Goal: Navigation & Orientation: Find specific page/section

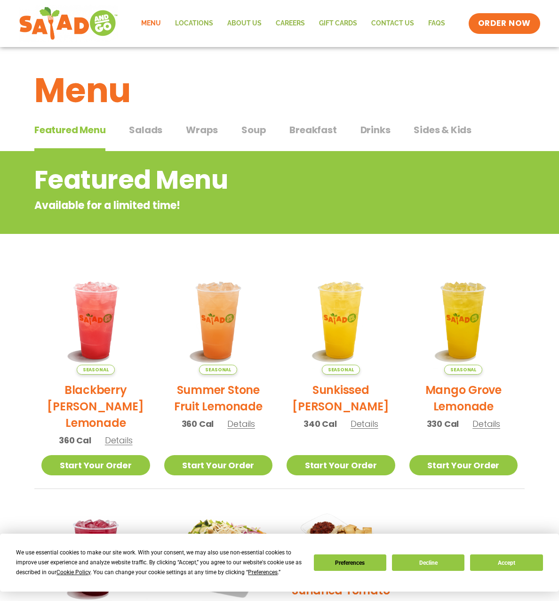
click at [155, 131] on span "Salads" at bounding box center [145, 130] width 33 height 14
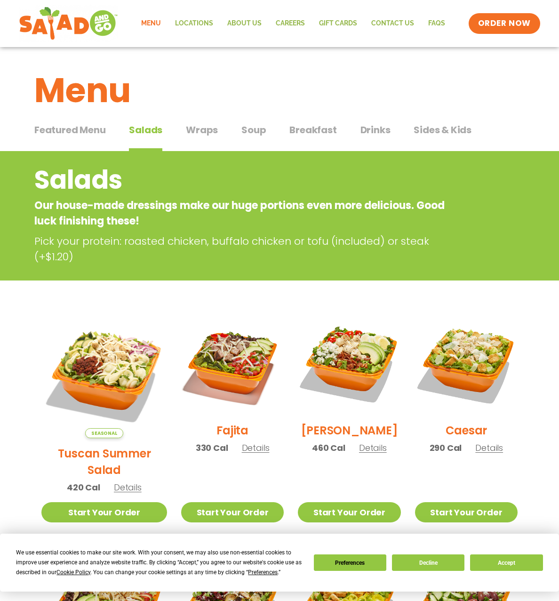
click at [209, 134] on span "Wraps" at bounding box center [202, 130] width 32 height 14
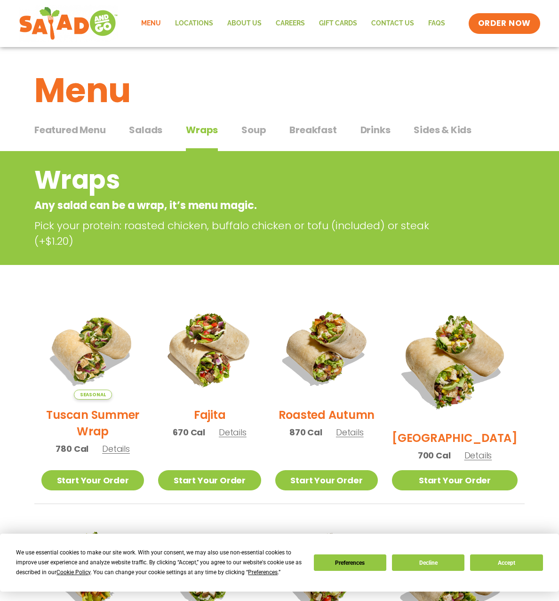
click at [136, 127] on span "Salads" at bounding box center [145, 130] width 33 height 14
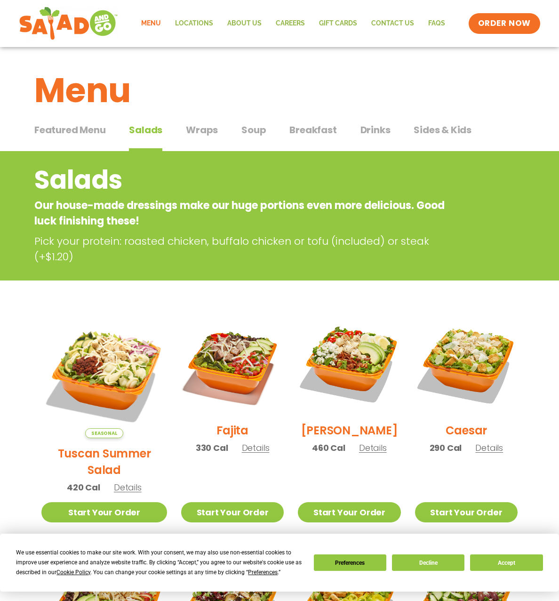
click at [182, 128] on div "Featured Menu Featured Menu Salads Salads Wraps Wraps Soup Soup Breakfast Break…" at bounding box center [279, 136] width 491 height 32
click at [190, 129] on span "Wraps" at bounding box center [202, 130] width 32 height 14
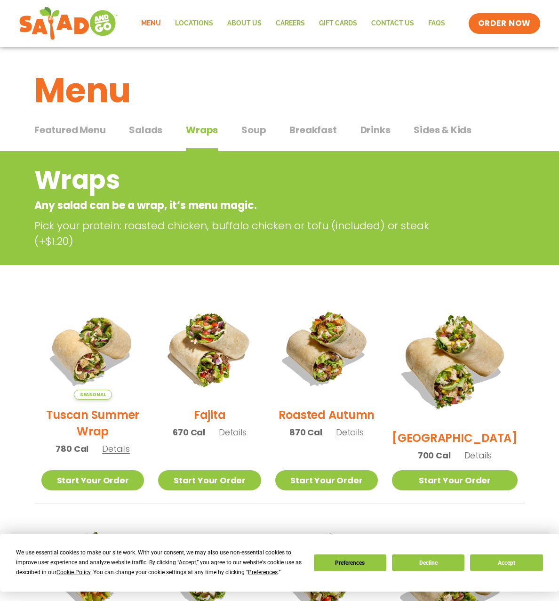
click at [84, 132] on span "Featured Menu" at bounding box center [69, 130] width 71 height 14
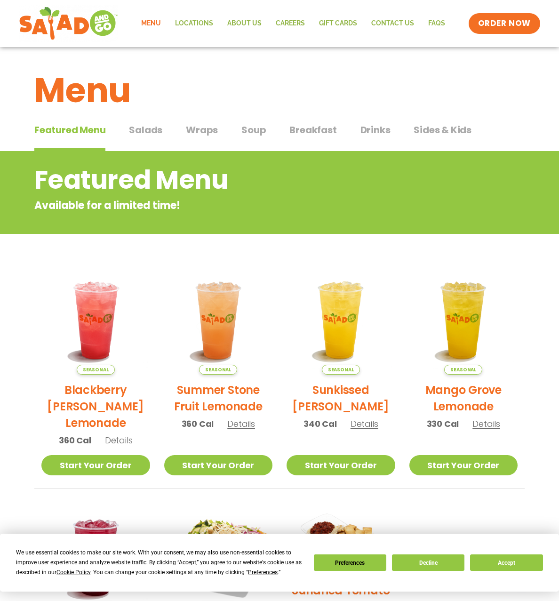
click at [191, 131] on span "Wraps" at bounding box center [202, 130] width 32 height 14
